Goal: Information Seeking & Learning: Check status

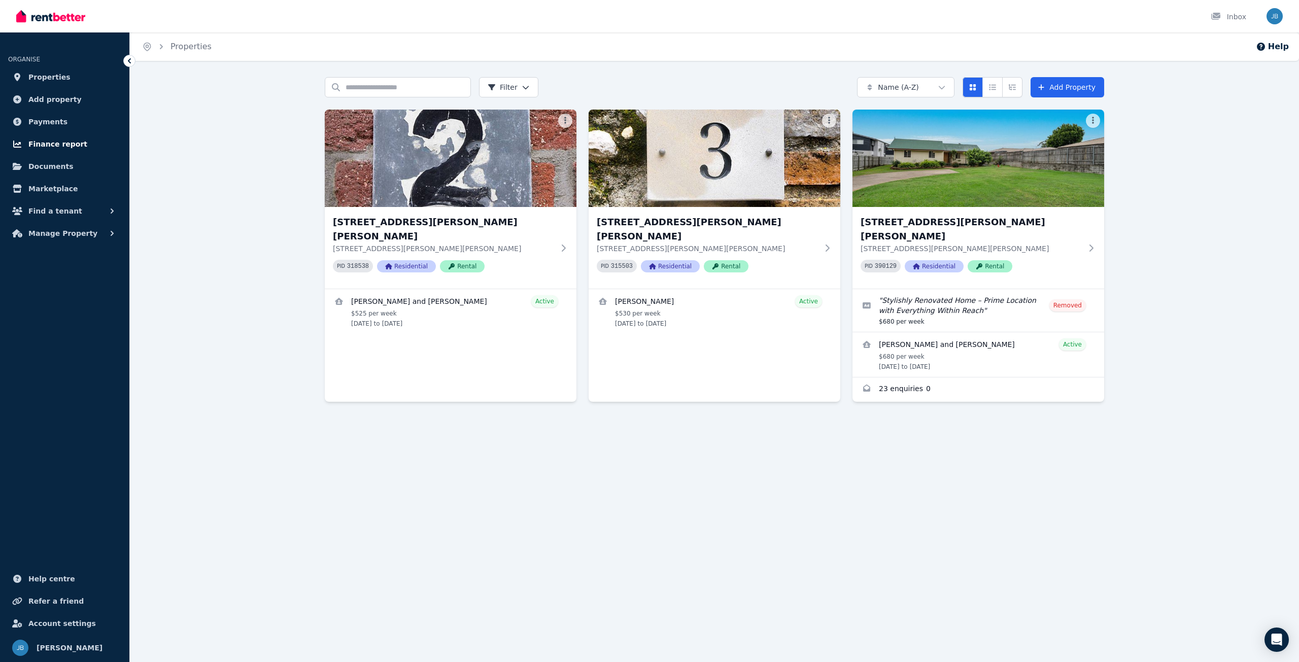
click at [50, 151] on link "Finance report" at bounding box center [64, 144] width 113 height 20
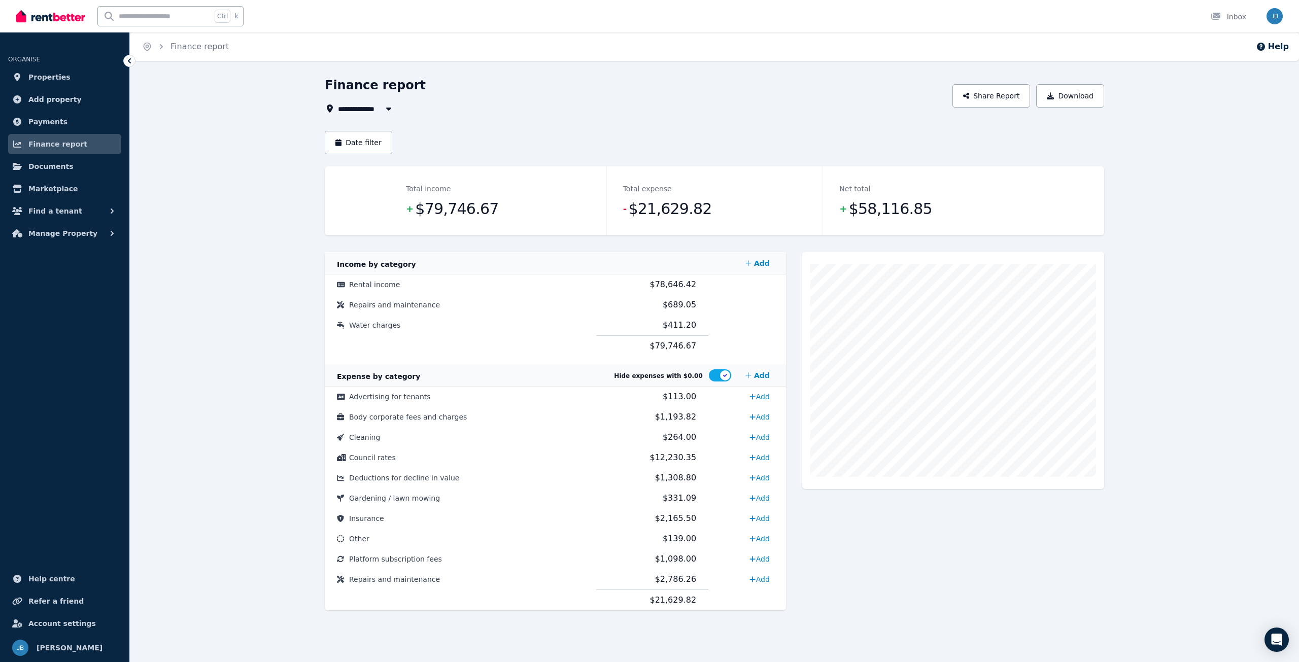
click at [369, 107] on span "All Properties" at bounding box center [370, 108] width 65 height 12
click at [377, 142] on span "[STREET_ADDRESS][PERSON_NAME][PERSON_NAME]" at bounding box center [395, 146] width 102 height 10
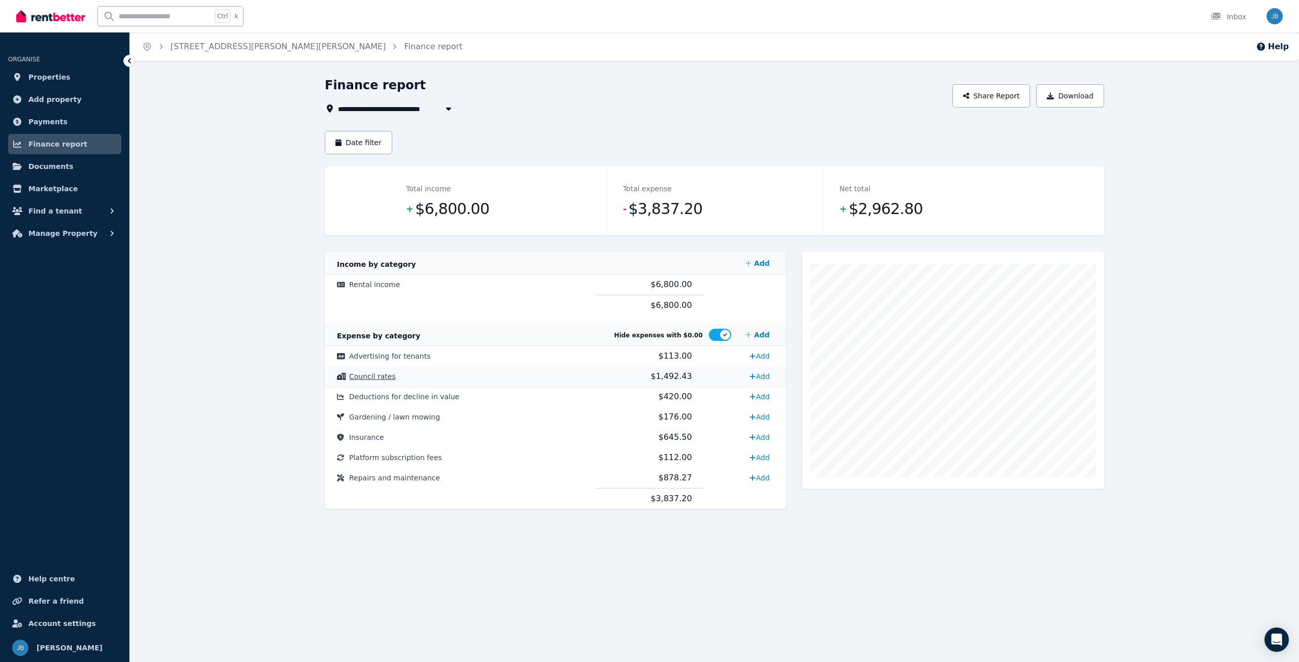
click at [384, 374] on span "Council rates" at bounding box center [372, 376] width 47 height 8
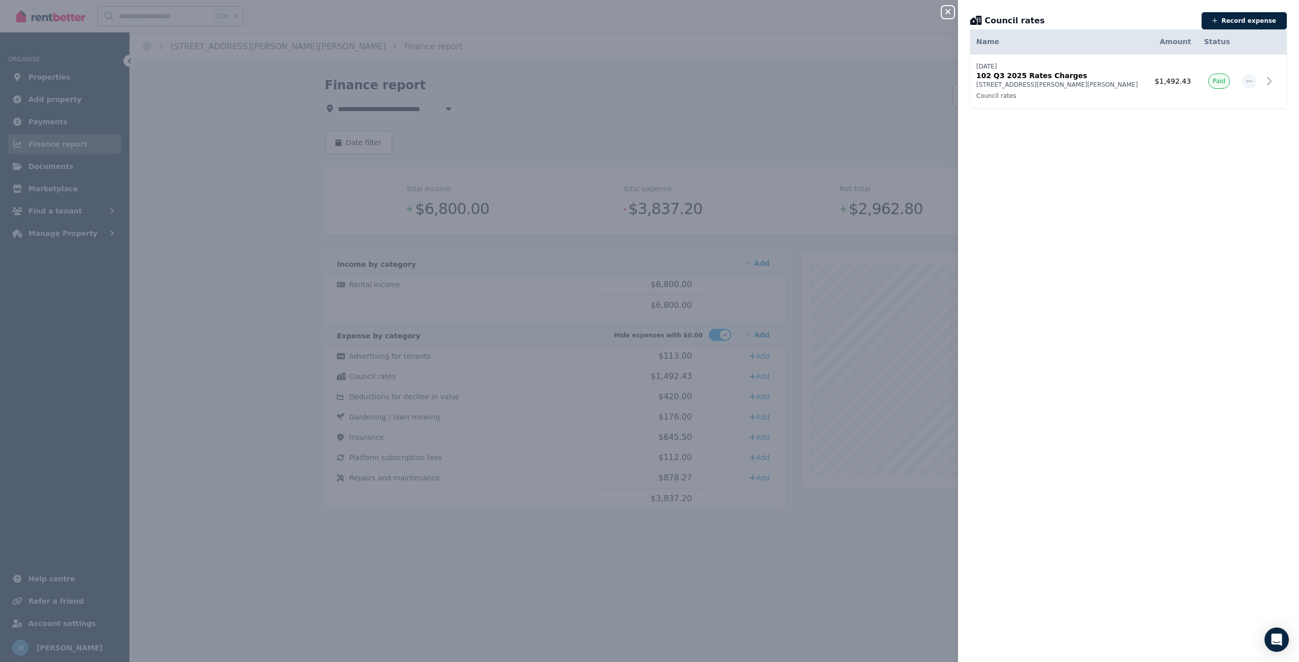
click at [512, 116] on div "Close panel Council rates Record expense Date Name Address Category Amount Stat…" at bounding box center [649, 331] width 1299 height 662
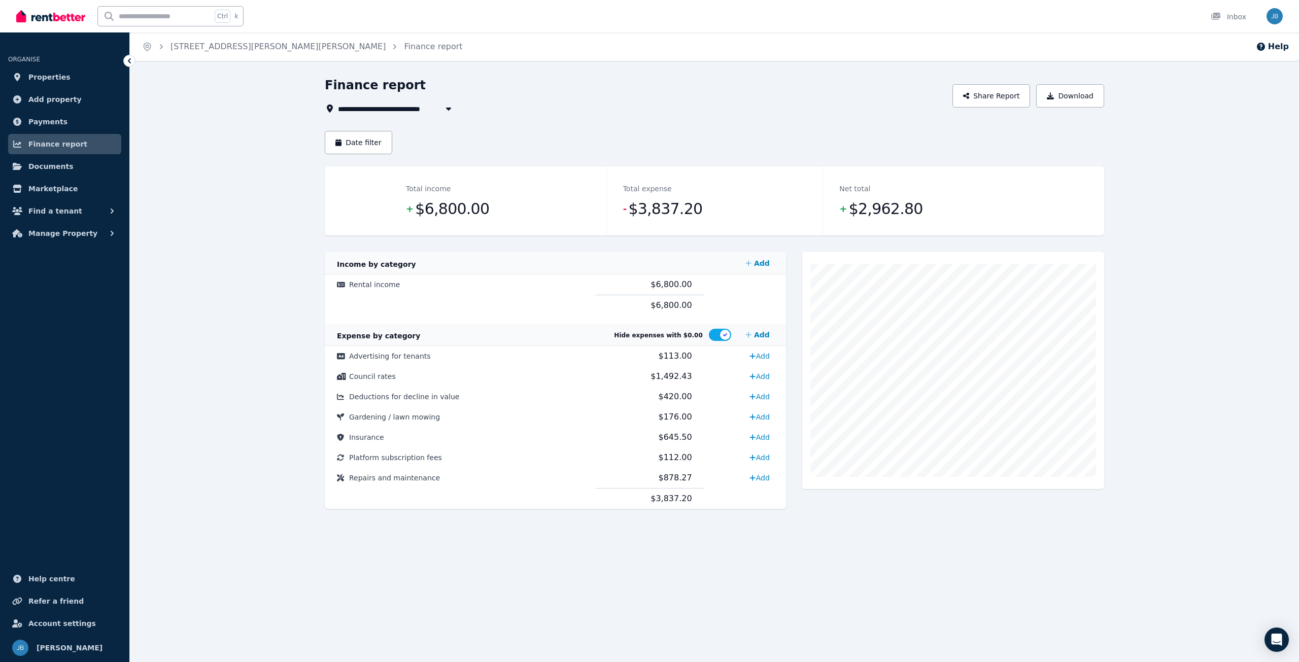
click at [451, 111] on icon "button" at bounding box center [448, 109] width 10 height 8
click at [493, 117] on div "**********" at bounding box center [714, 301] width 779 height 448
click at [420, 111] on span "[STREET_ADDRESS][PERSON_NAME][PERSON_NAME]" at bounding box center [441, 108] width 206 height 12
click at [391, 167] on span "[STREET_ADDRESS][PERSON_NAME][PERSON_NAME]" at bounding box center [395, 164] width 102 height 10
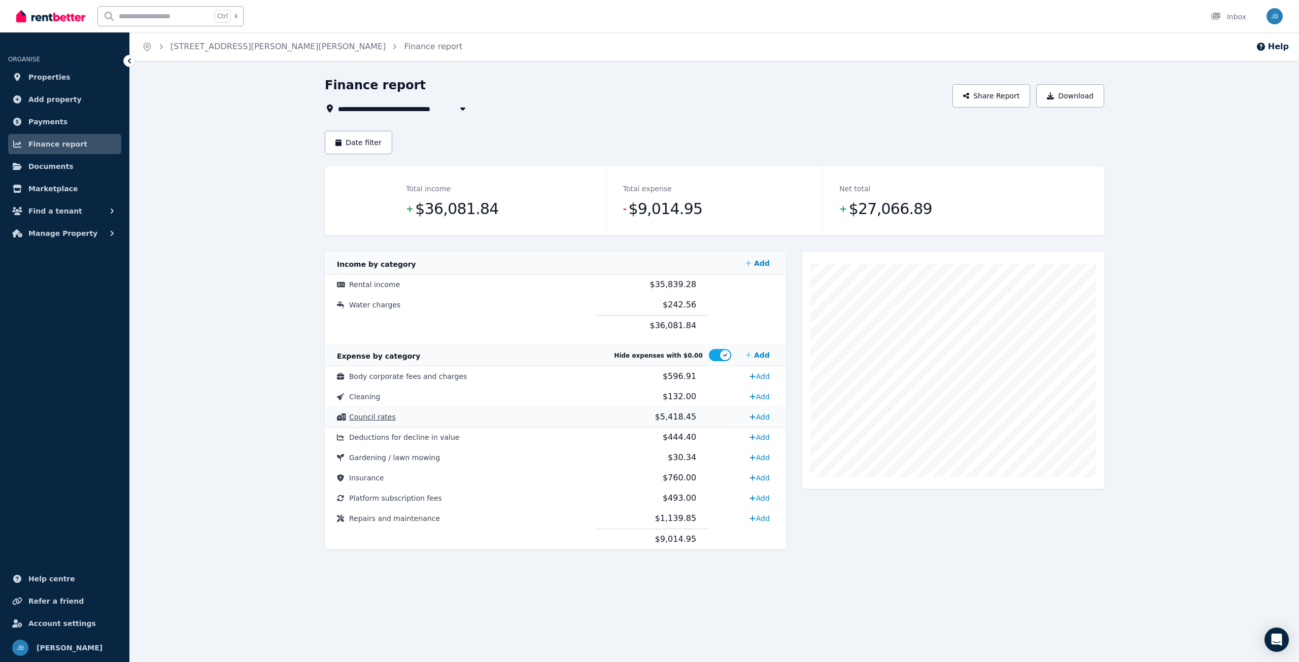
click at [375, 415] on span "Council rates" at bounding box center [372, 417] width 47 height 8
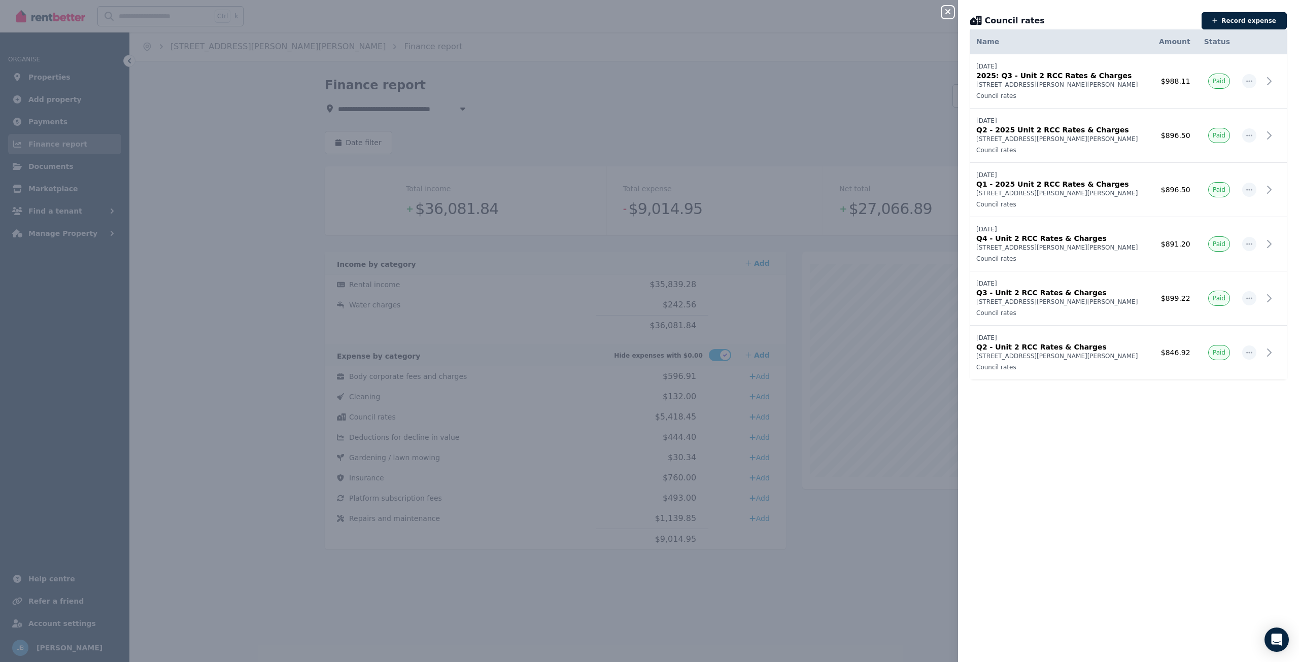
click at [925, 85] on div "Close panel Council rates Record expense Date Name Address Category Amount Stat…" at bounding box center [649, 331] width 1299 height 662
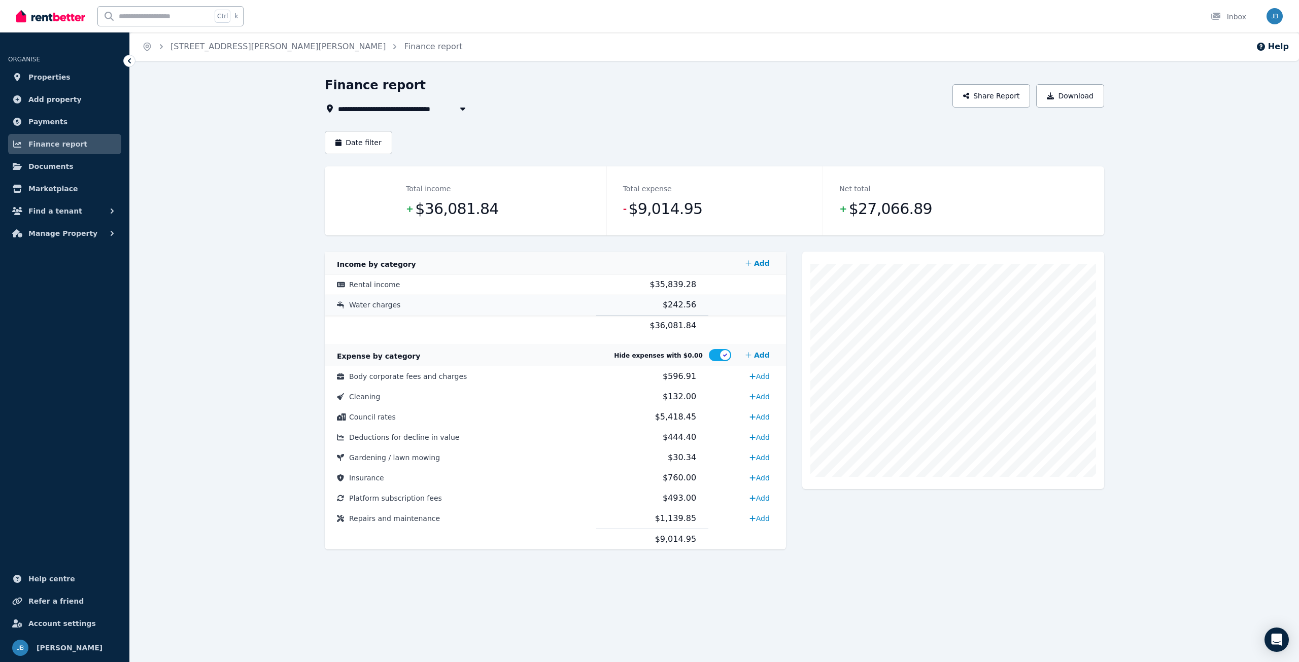
click at [382, 306] on span "Water charges" at bounding box center [374, 305] width 51 height 8
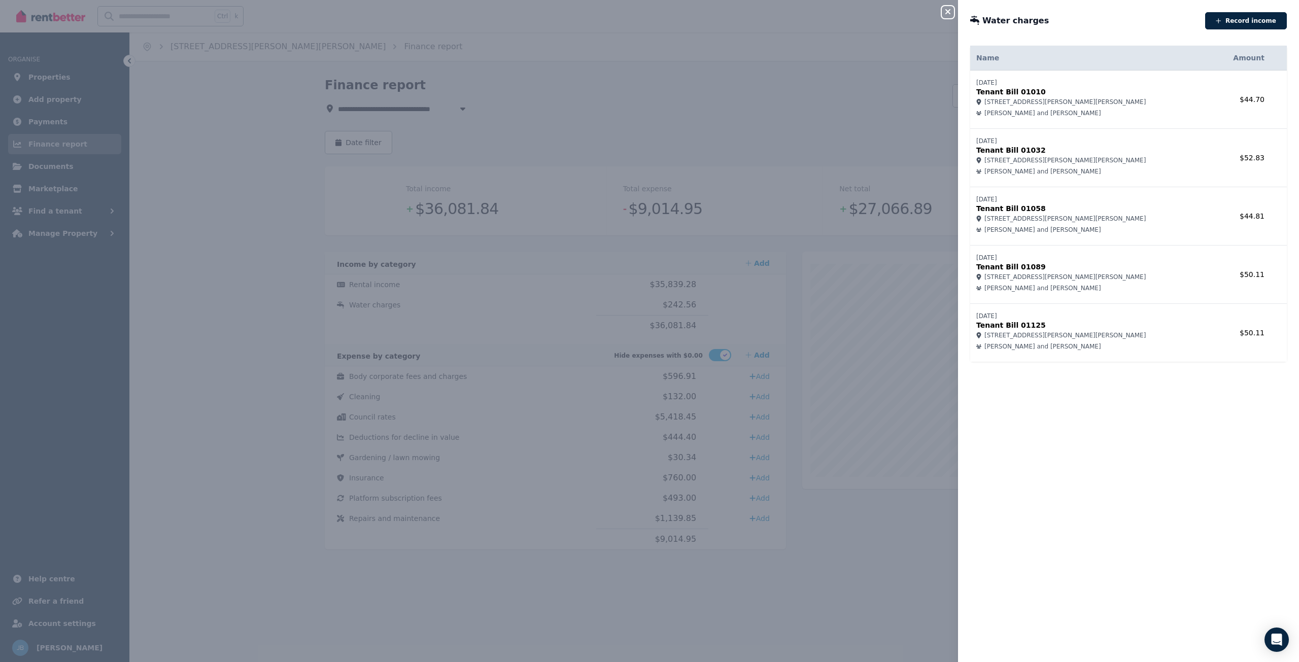
click at [675, 144] on div "Close panel Water charges Record income Name Amount [DATE] Tenant Bill 01010 2/…" at bounding box center [649, 331] width 1299 height 662
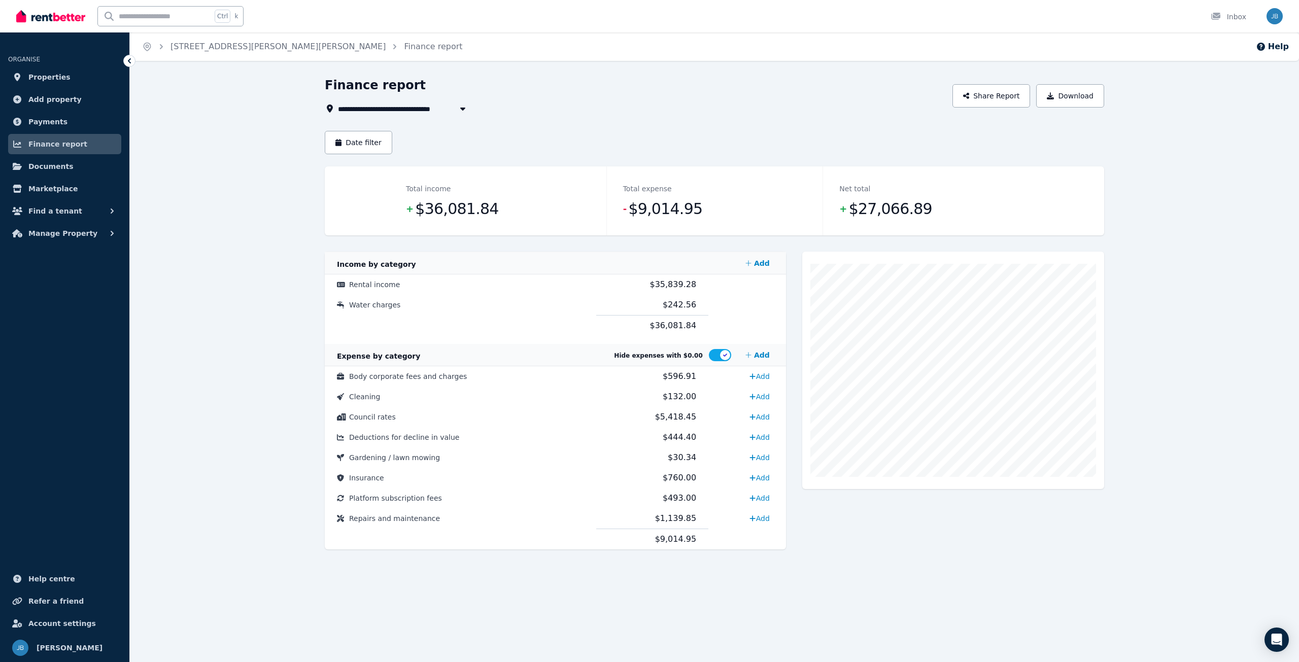
click at [456, 112] on button "button" at bounding box center [463, 108] width 18 height 12
click at [388, 183] on span "[STREET_ADDRESS][PERSON_NAME][PERSON_NAME]" at bounding box center [399, 183] width 110 height 10
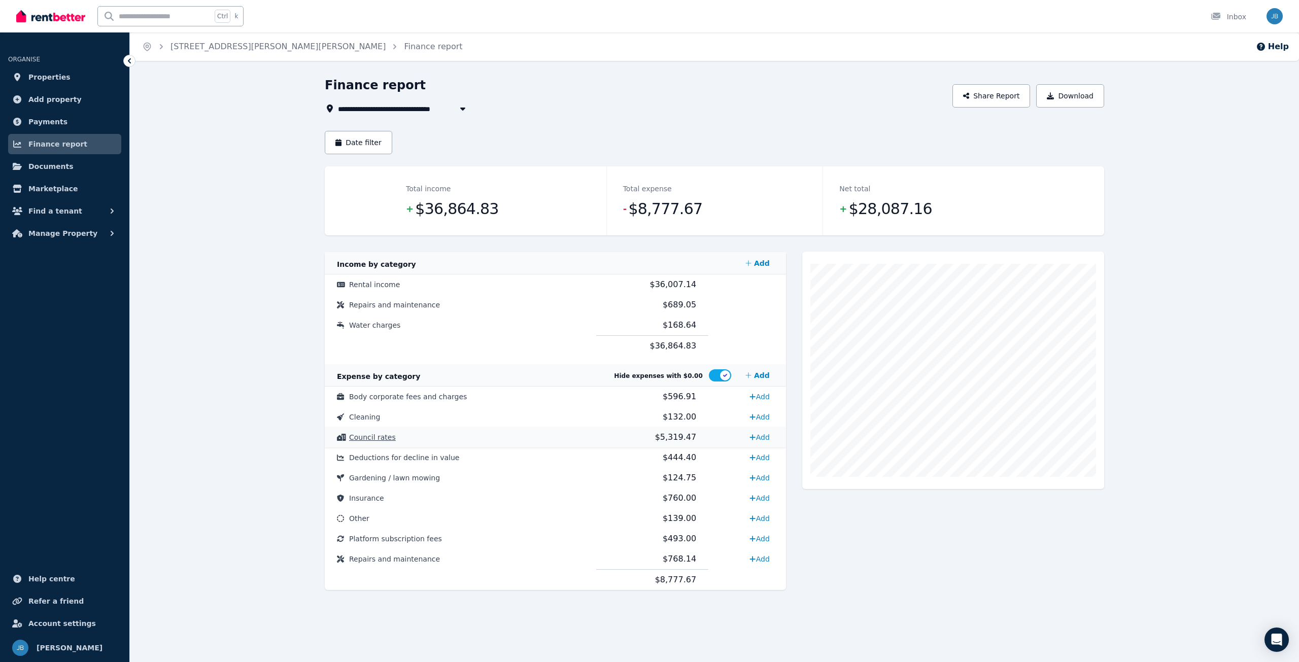
click at [381, 439] on span "Council rates" at bounding box center [372, 437] width 47 height 8
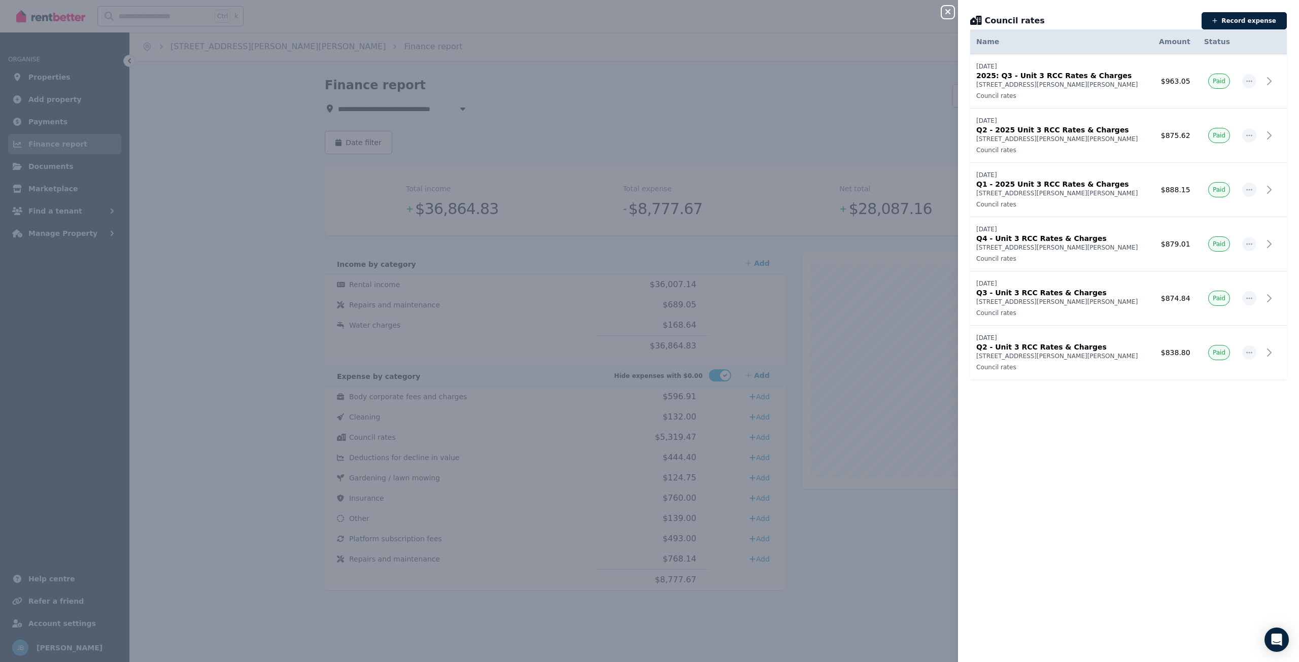
click at [843, 96] on div "Close panel Council rates Record expense Date Name Address Category Amount Stat…" at bounding box center [649, 331] width 1299 height 662
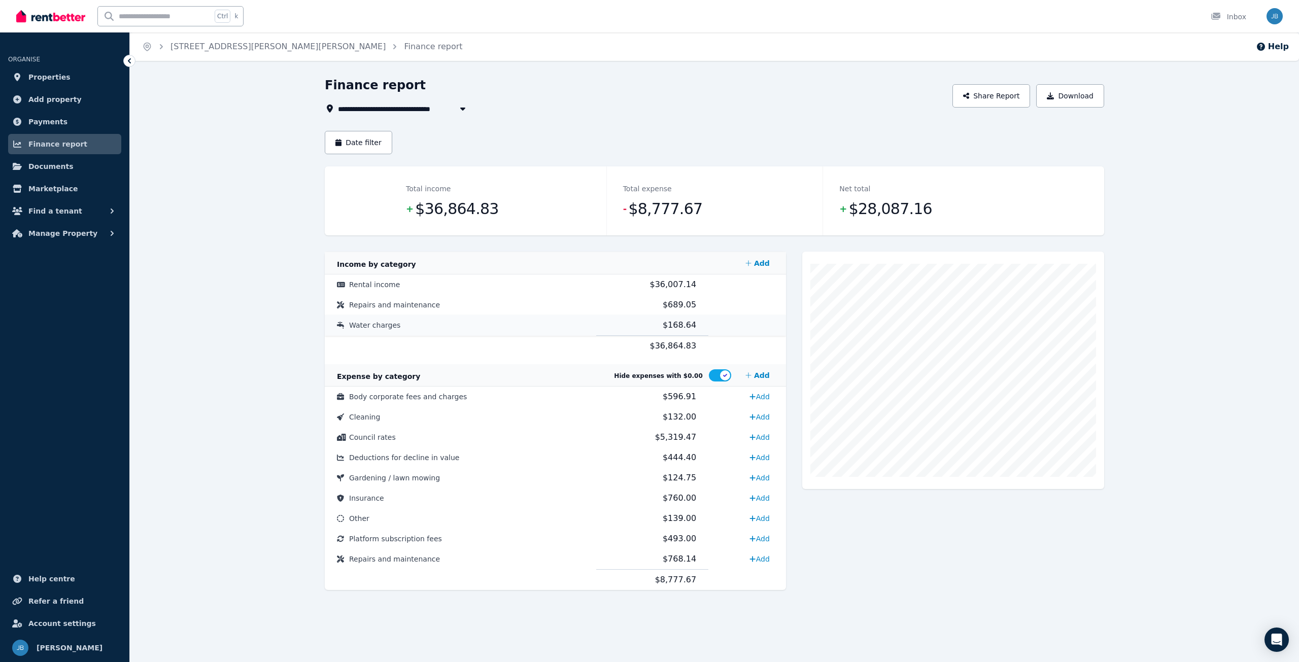
click at [375, 328] on span "Water charges" at bounding box center [374, 325] width 51 height 8
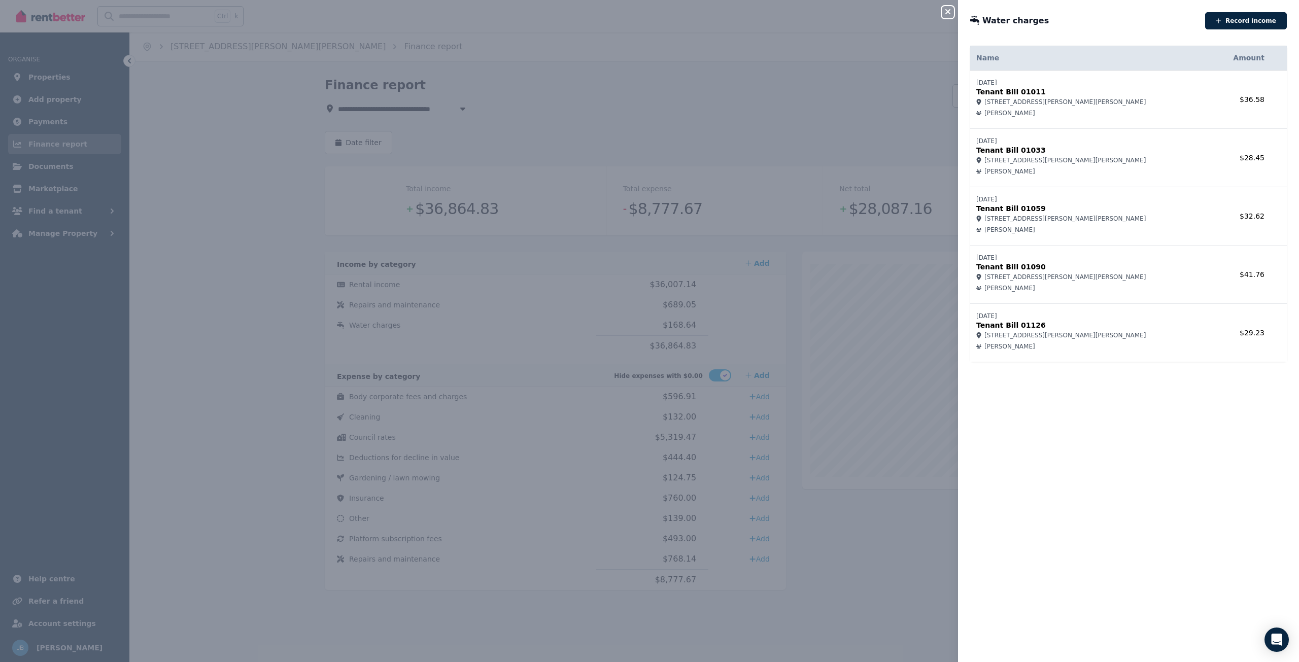
click at [612, 127] on div "Close panel Water charges Record income Name Amount [DATE] Tenant Bill 01011 3/…" at bounding box center [649, 331] width 1299 height 662
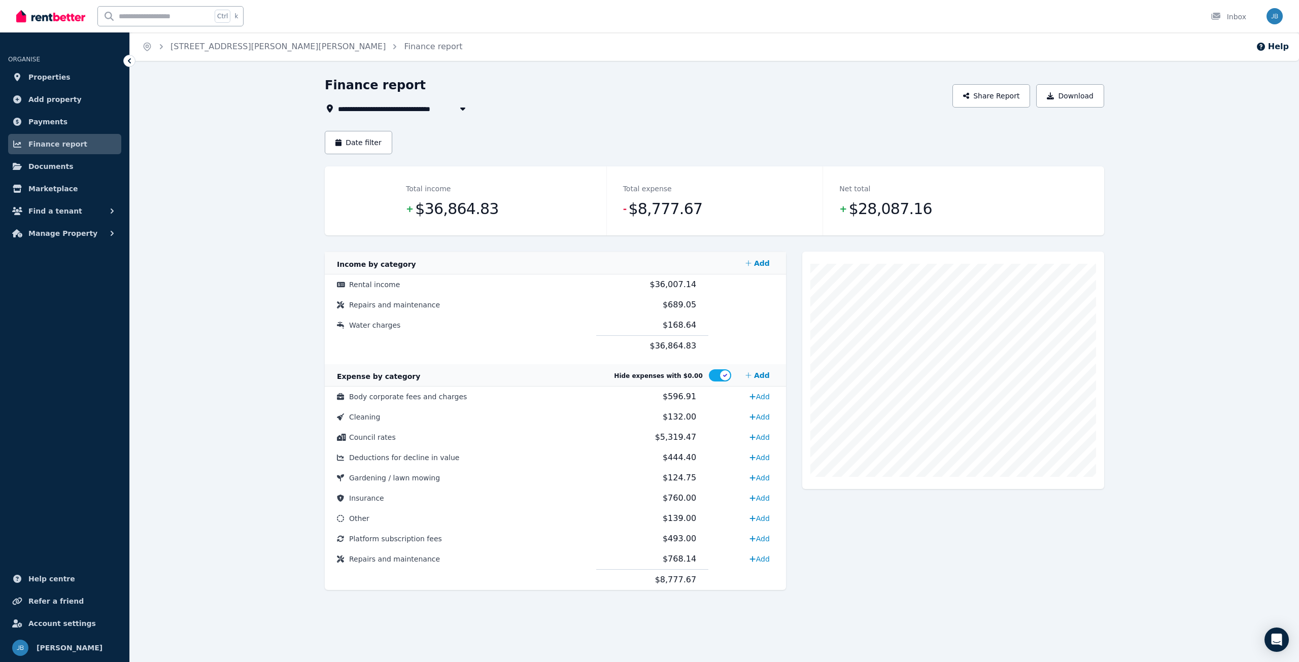
click at [385, 106] on span "[STREET_ADDRESS][PERSON_NAME][PERSON_NAME]" at bounding box center [441, 108] width 206 height 12
click at [377, 165] on span "[STREET_ADDRESS][PERSON_NAME][PERSON_NAME]" at bounding box center [399, 164] width 110 height 10
type input "**********"
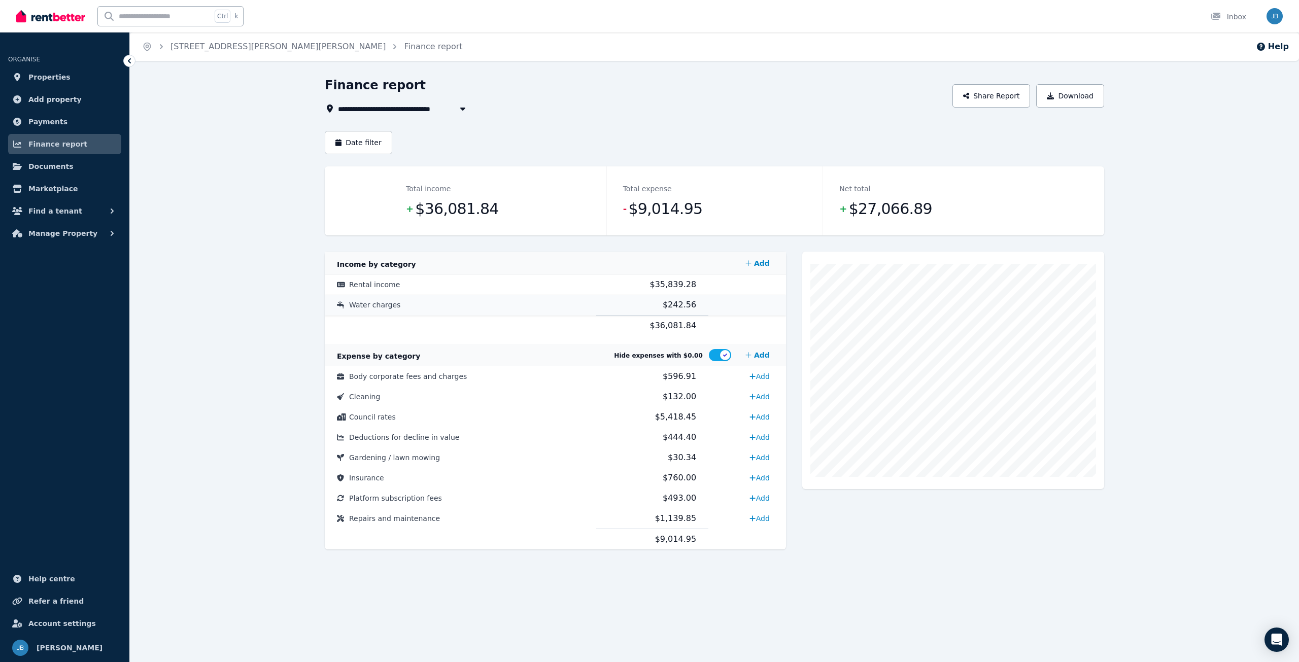
click at [384, 306] on span "Water charges" at bounding box center [374, 305] width 51 height 8
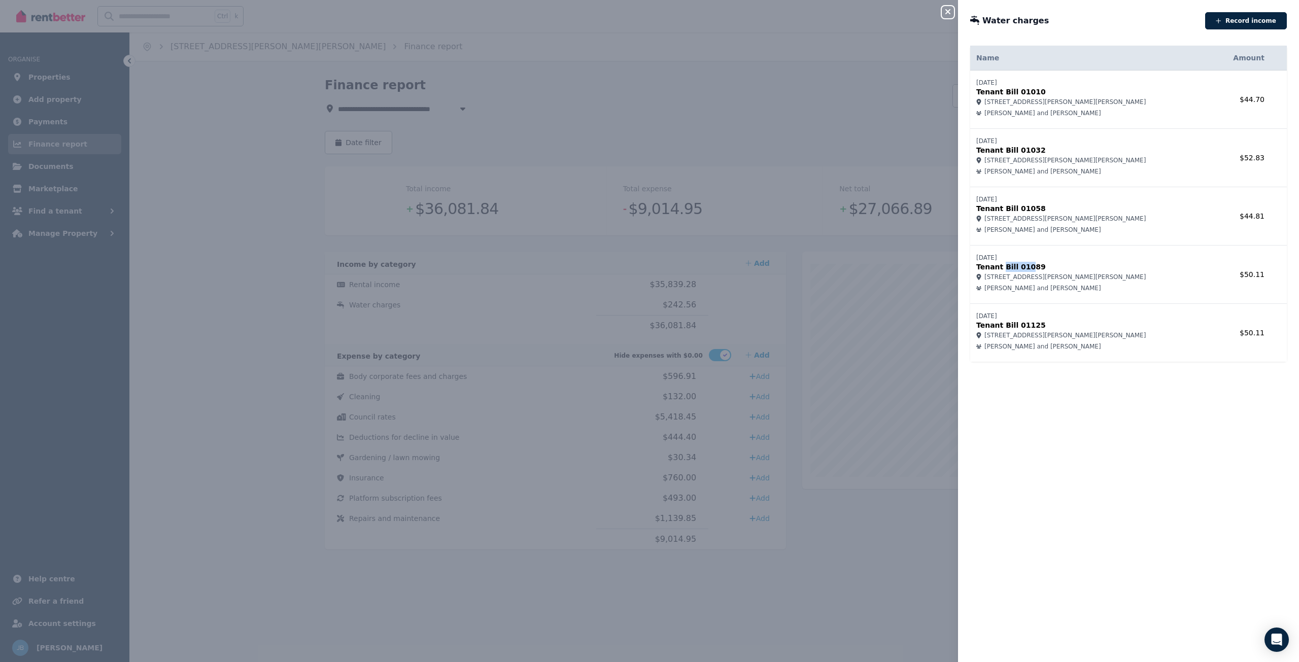
drag, startPoint x: 999, startPoint y: 266, endPoint x: 1026, endPoint y: 269, distance: 26.6
click at [1024, 268] on p "Tenant Bill 01089" at bounding box center [1091, 267] width 230 height 10
click at [941, 12] on div "Close panel Water charges Record income Name Amount [DATE] Tenant Bill 01010 2/…" at bounding box center [649, 331] width 1299 height 662
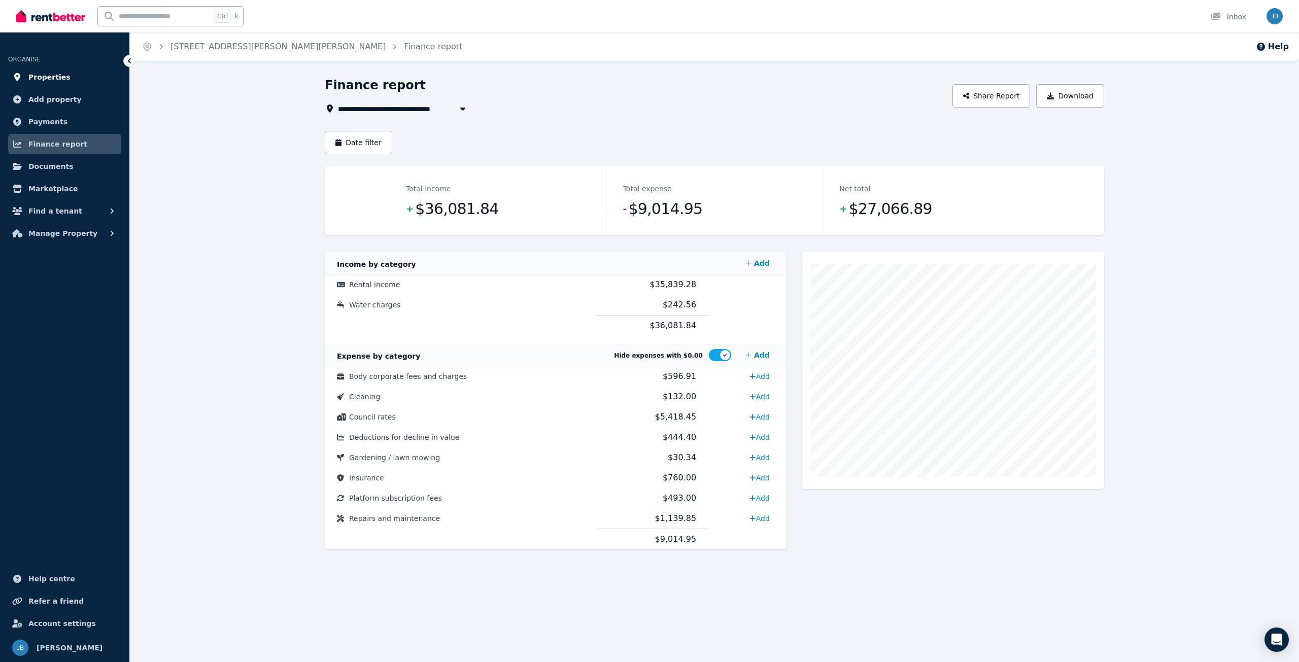
click at [59, 79] on span "Properties" at bounding box center [49, 77] width 42 height 12
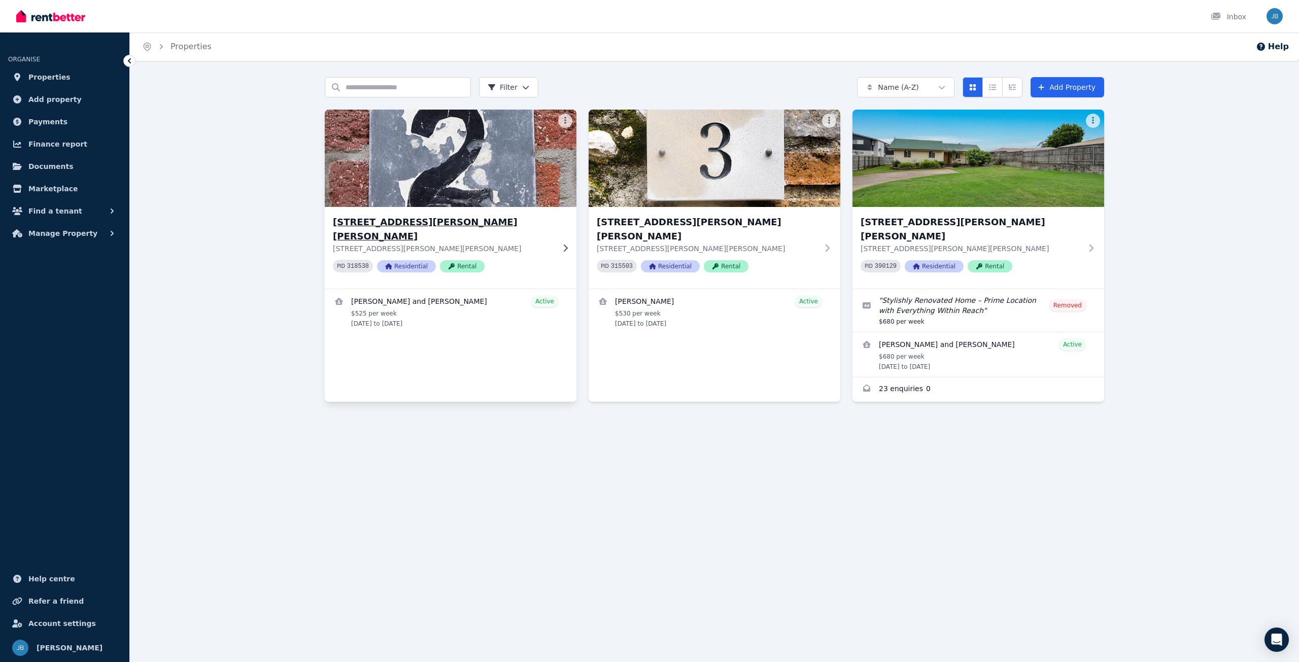
click at [392, 220] on h3 "[STREET_ADDRESS][PERSON_NAME][PERSON_NAME]" at bounding box center [443, 229] width 221 height 28
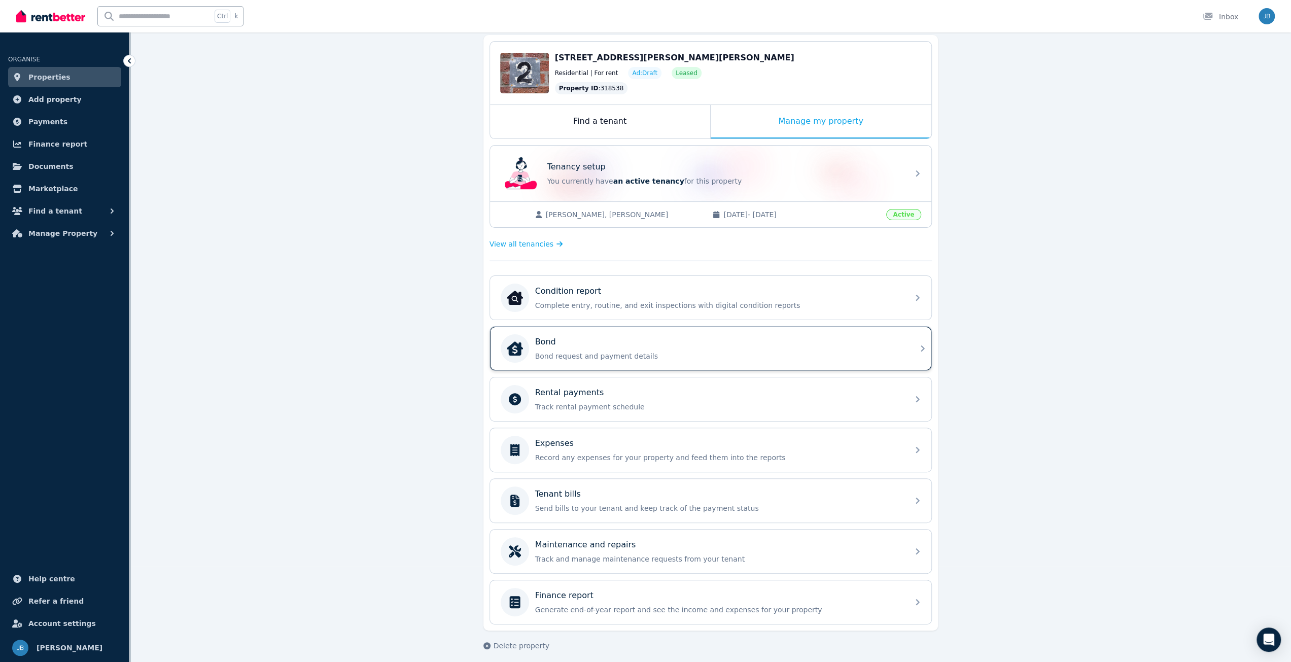
scroll to position [96, 0]
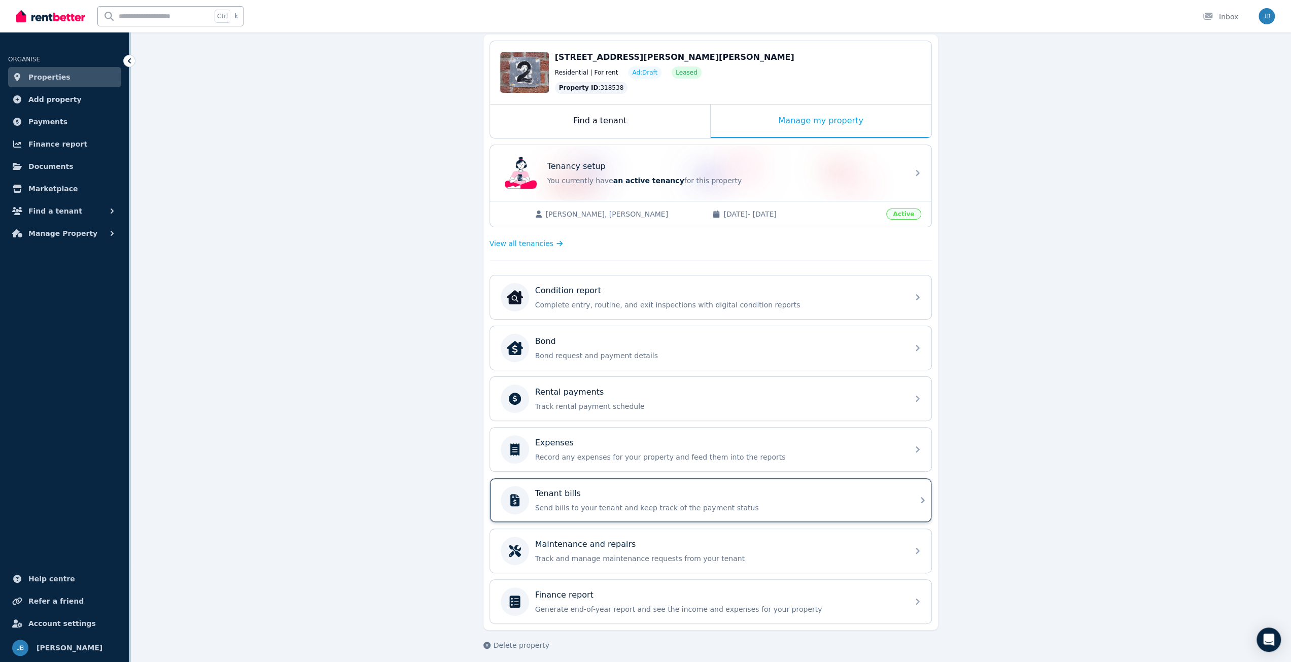
click at [582, 489] on div "Tenant bills" at bounding box center [718, 494] width 367 height 12
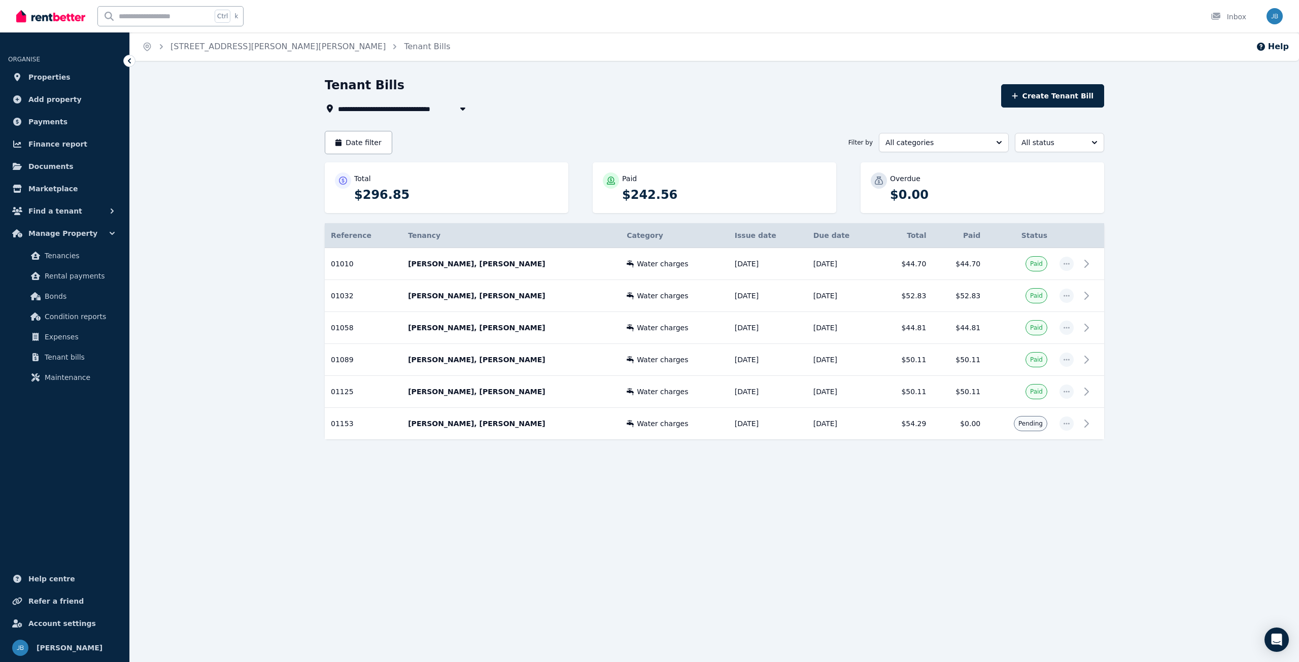
click at [810, 232] on th "Due date" at bounding box center [842, 235] width 71 height 25
click at [831, 232] on th "Due date" at bounding box center [842, 235] width 71 height 25
click at [825, 241] on th "Due date" at bounding box center [842, 235] width 71 height 25
click at [808, 242] on th "Due date" at bounding box center [842, 235] width 71 height 25
drag, startPoint x: 804, startPoint y: 240, endPoint x: 807, endPoint y: 235, distance: 5.7
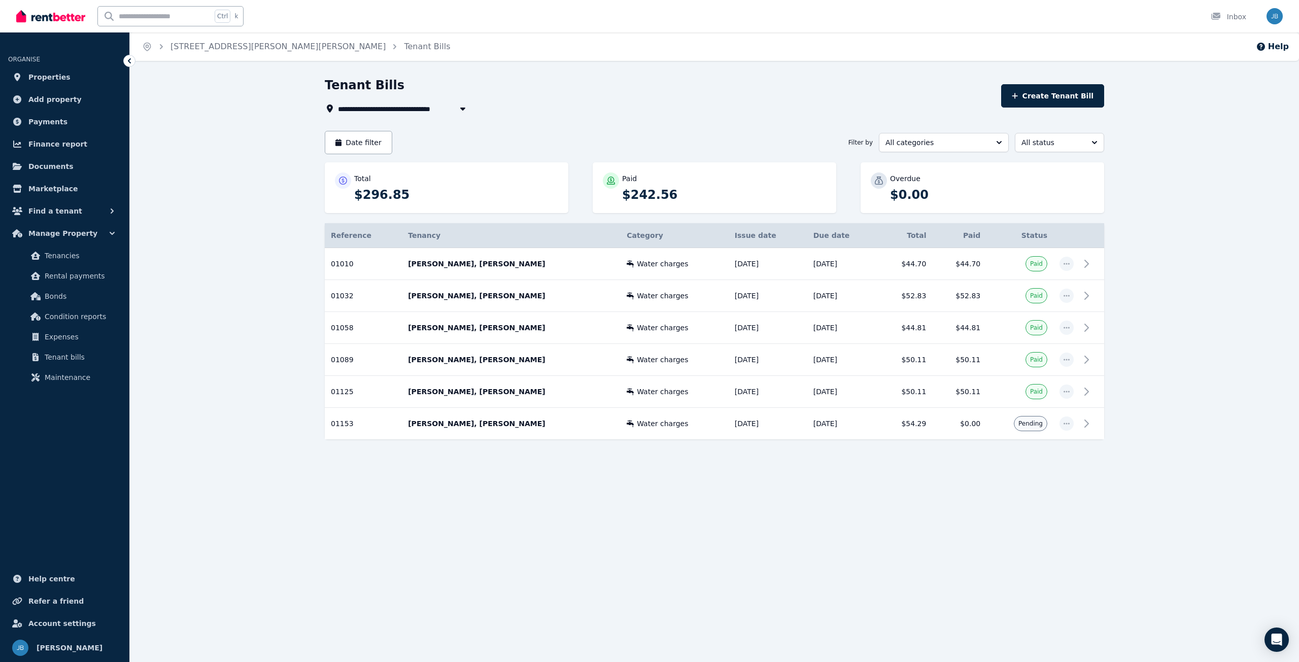
click at [807, 239] on th "Due date" at bounding box center [842, 235] width 71 height 25
drag, startPoint x: 808, startPoint y: 235, endPoint x: 828, endPoint y: 236, distance: 20.8
click at [813, 235] on th "Due date" at bounding box center [842, 235] width 71 height 25
click at [841, 237] on th "Due date" at bounding box center [842, 235] width 71 height 25
drag, startPoint x: 840, startPoint y: 238, endPoint x: 815, endPoint y: 240, distance: 24.9
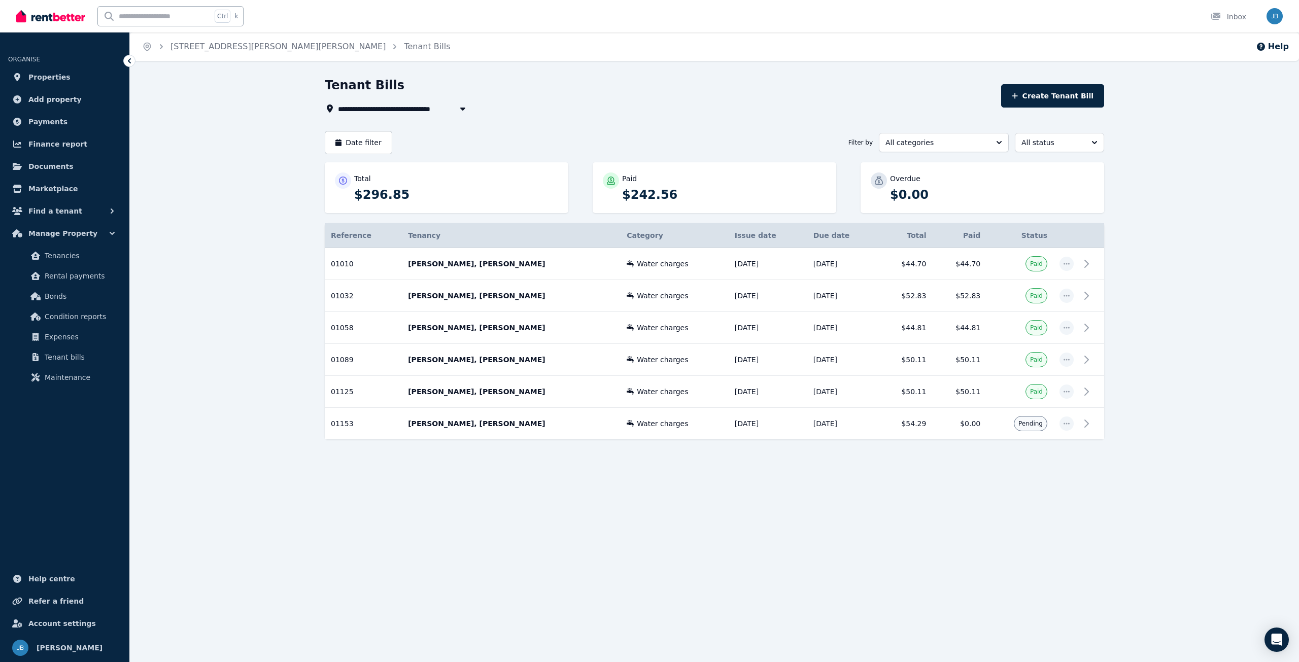
click at [840, 238] on th "Due date" at bounding box center [842, 235] width 71 height 25
click at [358, 231] on span "Reference" at bounding box center [351, 235] width 41 height 8
click at [460, 422] on p "[PERSON_NAME], [PERSON_NAME]" at bounding box center [511, 424] width 206 height 10
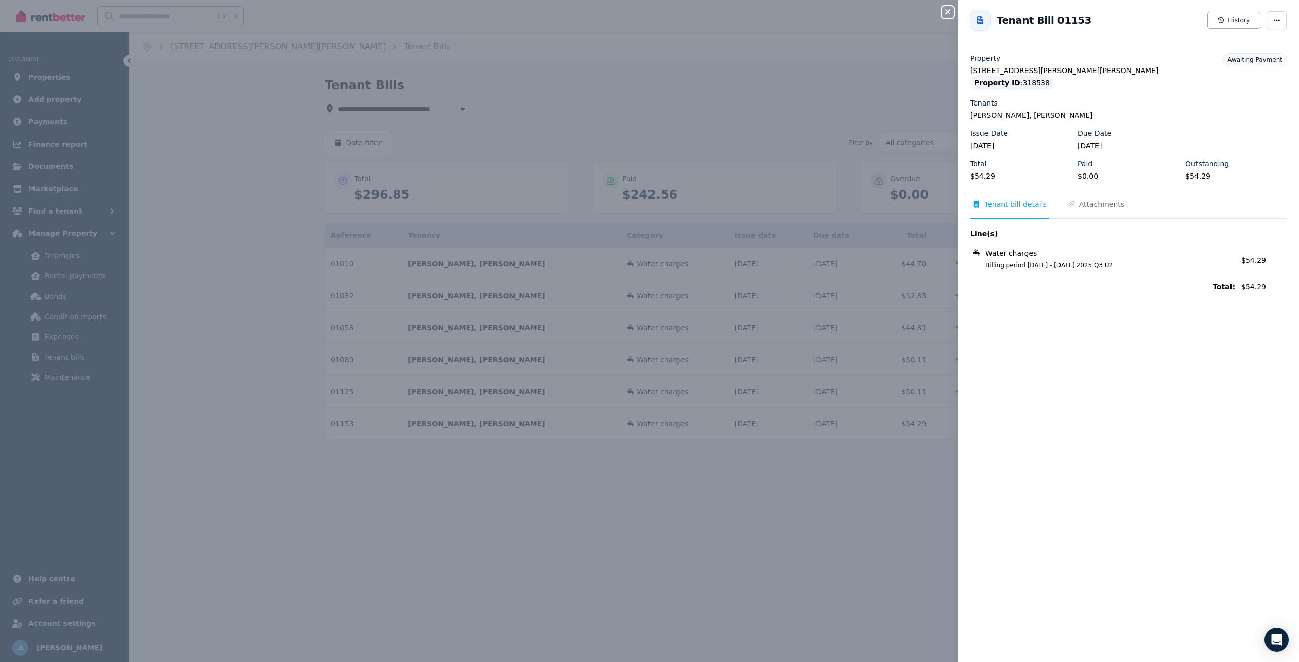
drag, startPoint x: 986, startPoint y: 267, endPoint x: 1127, endPoint y: 265, distance: 141.0
click at [1126, 265] on span "Billing period [DATE] - [DATE] 2025 Q3 U2" at bounding box center [1104, 265] width 262 height 8
click at [1096, 275] on div "Line(s) Water charges Billing period [DATE] - [DATE] 2025 Q3 U2 Amount: $54.29 …" at bounding box center [1128, 262] width 317 height 66
click at [947, 11] on icon "button" at bounding box center [947, 11] width 5 height 5
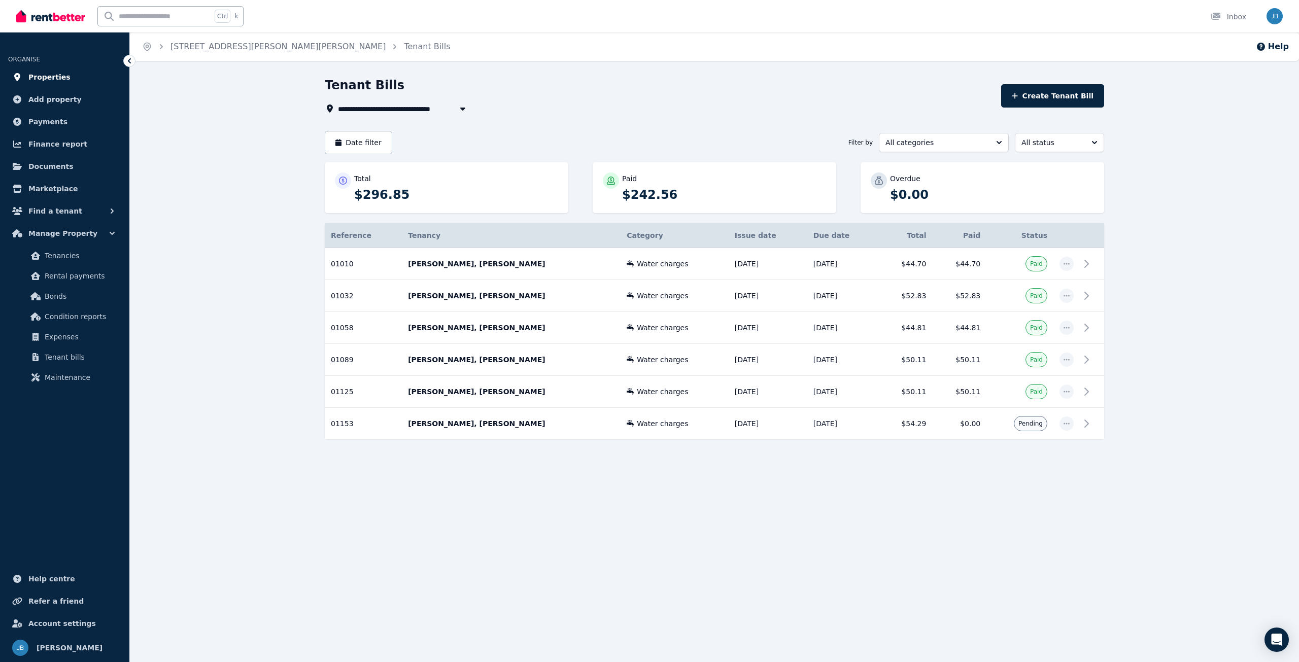
click at [53, 80] on span "Properties" at bounding box center [49, 77] width 42 height 12
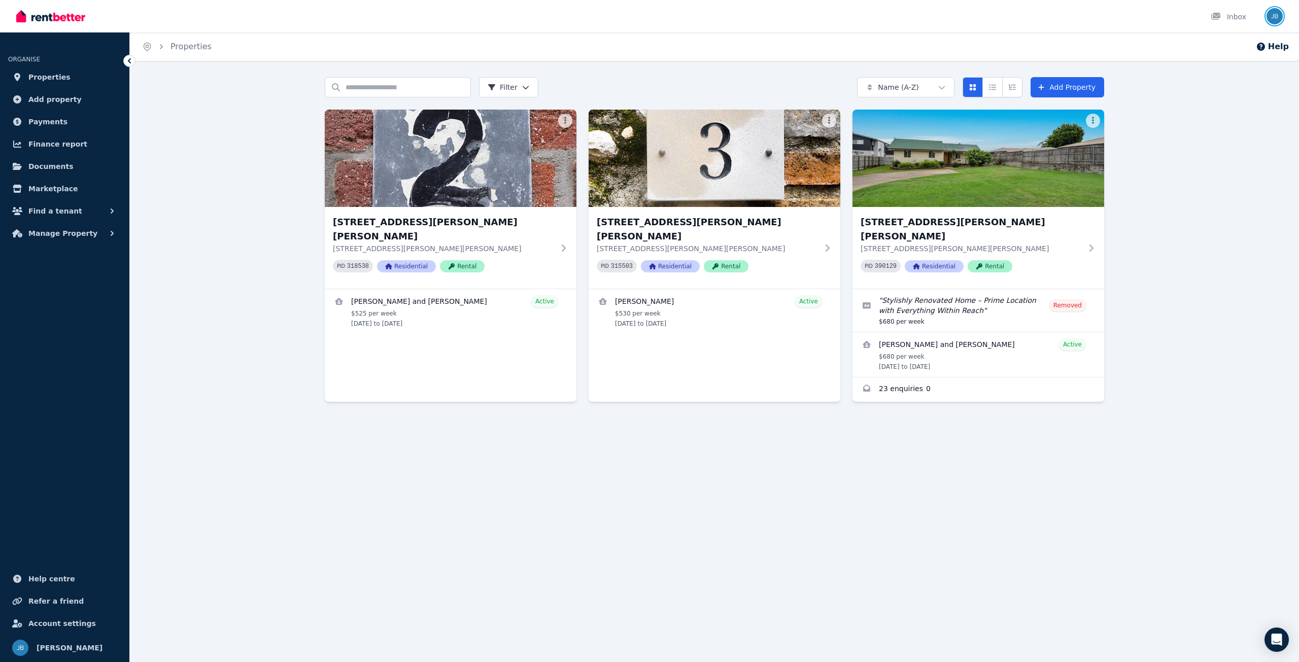
click at [1272, 18] on img "button" at bounding box center [1274, 16] width 16 height 16
click at [1215, 137] on span "Logout" at bounding box center [1233, 134] width 97 height 18
